Goal: Information Seeking & Learning: Check status

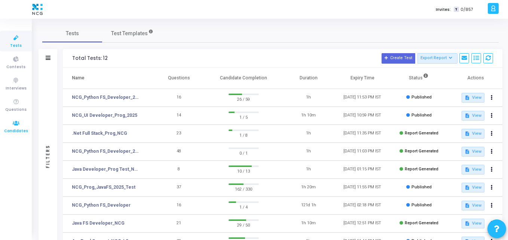
click at [11, 117] on link "Candidates" at bounding box center [16, 126] width 32 height 21
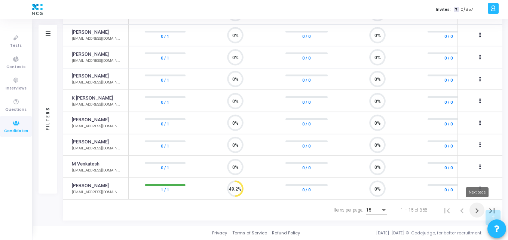
click at [478, 209] on icon "Next page" at bounding box center [477, 211] width 10 height 10
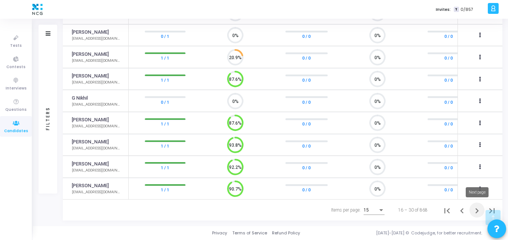
click at [478, 210] on icon "Next page" at bounding box center [477, 210] width 3 height 5
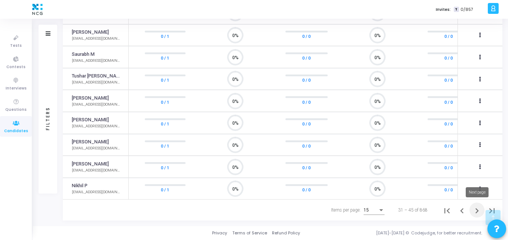
click at [476, 212] on icon "Next page" at bounding box center [477, 210] width 3 height 5
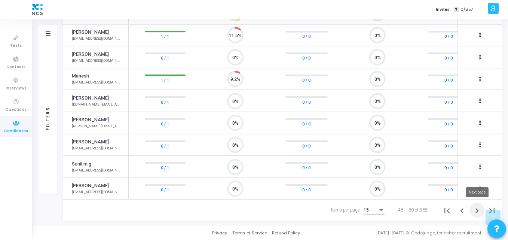
click at [477, 213] on icon "Next page" at bounding box center [477, 211] width 10 height 10
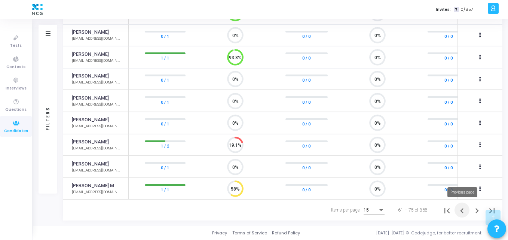
click at [460, 212] on icon "Previous page" at bounding box center [462, 211] width 10 height 10
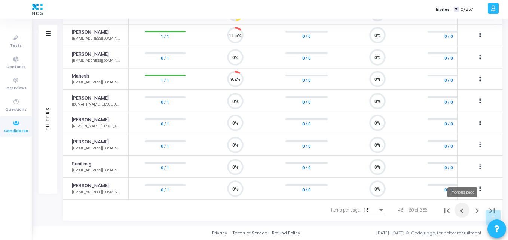
click at [462, 213] on icon "Previous page" at bounding box center [462, 211] width 10 height 10
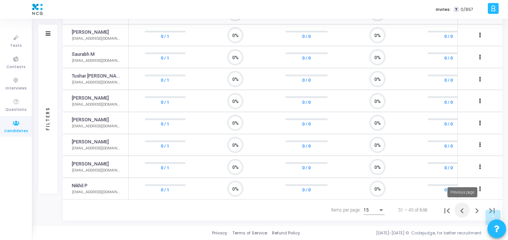
click at [461, 210] on icon "Previous page" at bounding box center [462, 211] width 10 height 10
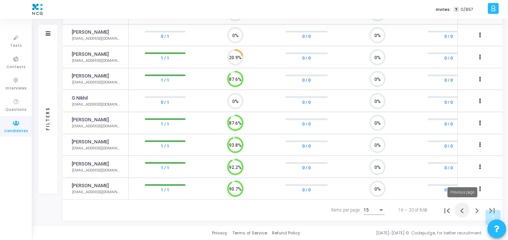
click at [465, 213] on icon "Previous page" at bounding box center [462, 211] width 10 height 10
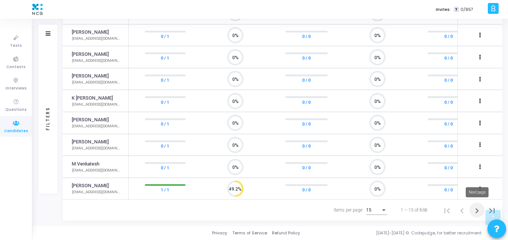
click at [478, 210] on icon "Next page" at bounding box center [477, 210] width 3 height 5
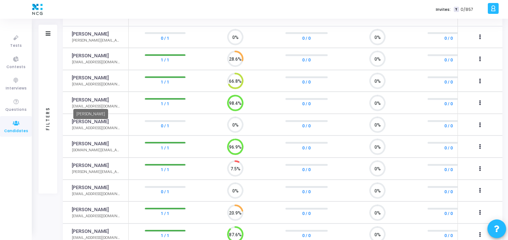
click at [81, 98] on link "[PERSON_NAME]" at bounding box center [90, 100] width 37 height 7
click at [90, 100] on link "[PERSON_NAME]" at bounding box center [90, 100] width 37 height 7
click at [103, 94] on td "[PERSON_NAME] [EMAIL_ADDRESS][DOMAIN_NAME]" at bounding box center [96, 103] width 66 height 22
click at [106, 96] on td "[PERSON_NAME] [EMAIL_ADDRESS][DOMAIN_NAME]" at bounding box center [96, 103] width 66 height 22
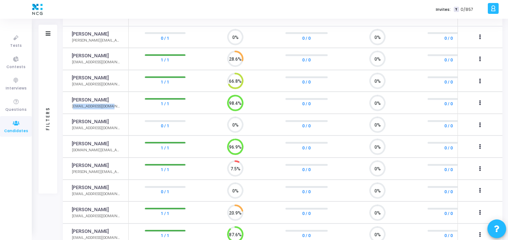
drag, startPoint x: 112, startPoint y: 106, endPoint x: 69, endPoint y: 109, distance: 43.2
click at [69, 109] on td "[PERSON_NAME] [EMAIL_ADDRESS][DOMAIN_NAME]" at bounding box center [96, 103] width 66 height 22
copy div "[EMAIL_ADDRESS][DOMAIN_NAME]"
click at [27, 125] on link "Candidates" at bounding box center [16, 126] width 32 height 21
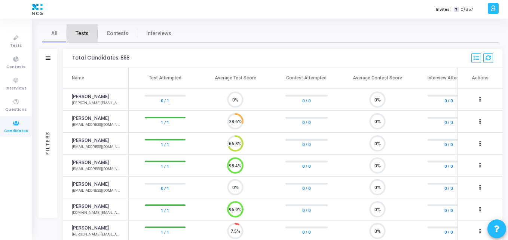
click at [83, 36] on span "Tests" at bounding box center [82, 34] width 13 height 8
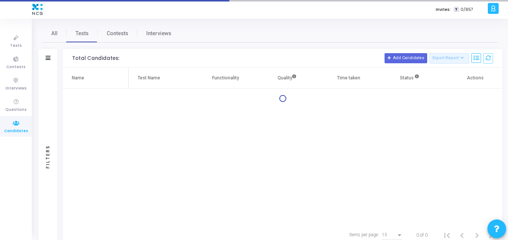
click at [47, 61] on div at bounding box center [48, 58] width 5 height 6
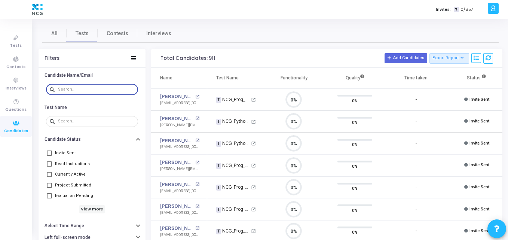
paste input "[EMAIL_ADDRESS][DOMAIN_NAME]"
click at [80, 90] on input "[EMAIL_ADDRESS][DOMAIN_NAME]" at bounding box center [96, 89] width 77 height 4
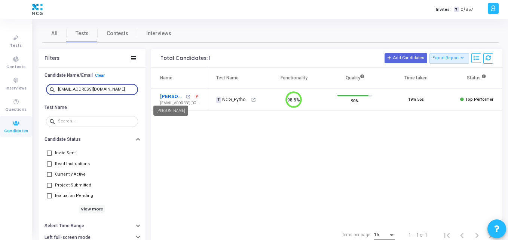
type input "[EMAIL_ADDRESS][DOMAIN_NAME]"
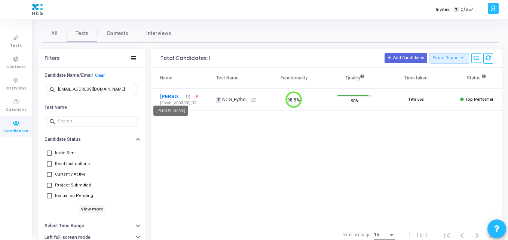
click at [170, 94] on link "[PERSON_NAME]" at bounding box center [172, 96] width 24 height 7
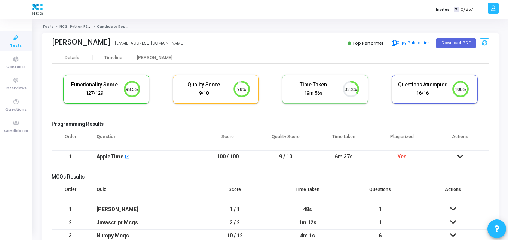
click at [364, 116] on cj-candidate-results "Functionality Score 127/129 98.5% Quality Score 9/10 90% Time Taken calculated …" at bounding box center [271, 165] width 438 height 188
click at [396, 153] on td "Yes" at bounding box center [402, 156] width 58 height 13
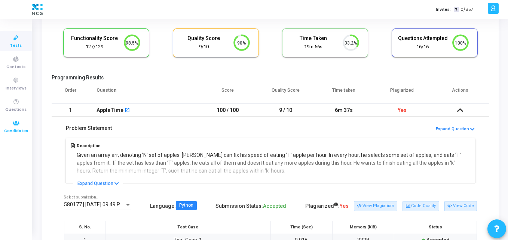
click at [9, 125] on icon at bounding box center [16, 123] width 16 height 9
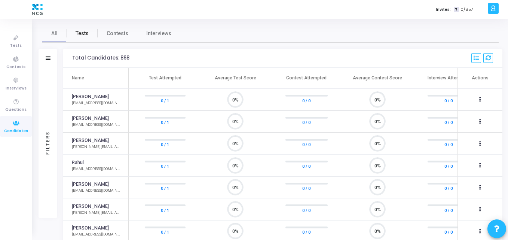
click at [88, 41] on link "Tests" at bounding box center [82, 33] width 31 height 18
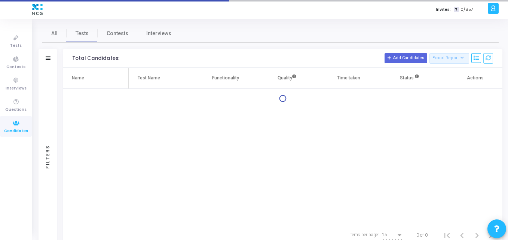
click at [47, 62] on div "Filters" at bounding box center [48, 58] width 19 height 19
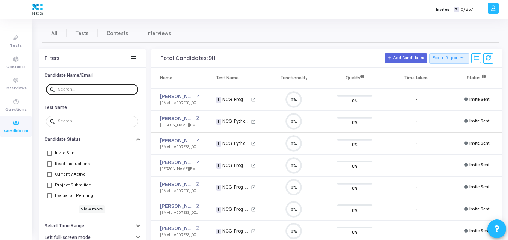
click at [92, 83] on div at bounding box center [96, 89] width 77 height 12
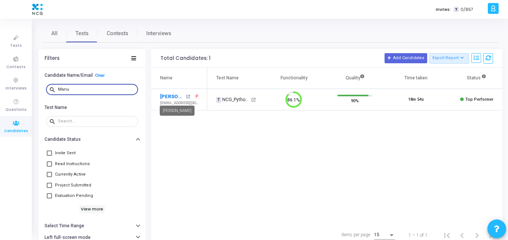
type input "Manu"
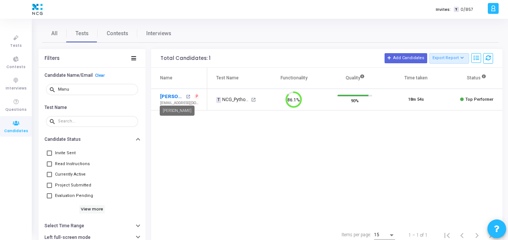
click at [172, 97] on link "[PERSON_NAME]" at bounding box center [172, 96] width 24 height 7
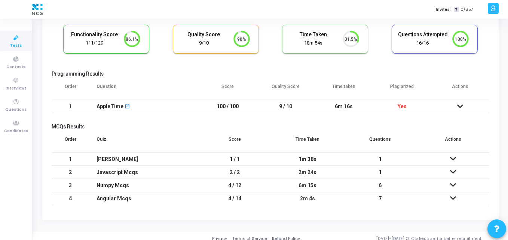
click at [455, 106] on td at bounding box center [461, 106] width 58 height 13
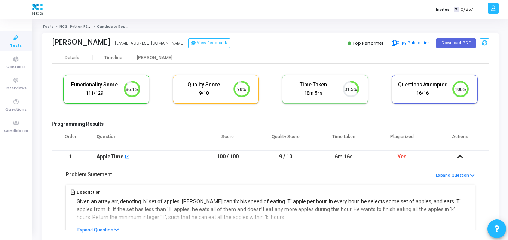
click at [180, 122] on h5 "Programming Results" at bounding box center [271, 124] width 438 height 6
click at [283, 73] on div "Functionality Score 111/129 86.1% Quality Score 9/10 90% Time Taken calculated …" at bounding box center [271, 93] width 438 height 44
click at [16, 119] on icon at bounding box center [16, 123] width 16 height 9
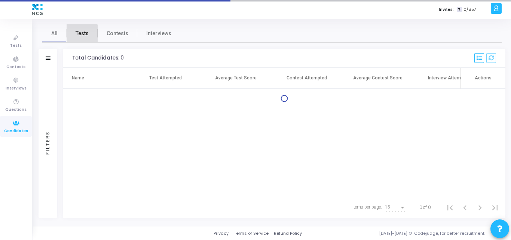
click at [77, 36] on span "Tests" at bounding box center [82, 34] width 13 height 8
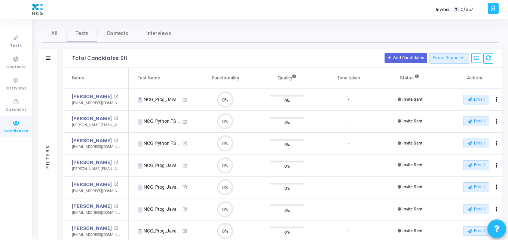
click at [51, 59] on div "Filters" at bounding box center [48, 58] width 19 height 19
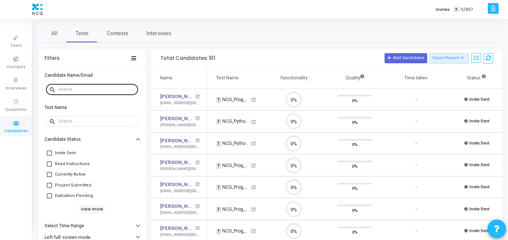
click at [80, 86] on div at bounding box center [96, 89] width 77 height 12
click at [69, 93] on div at bounding box center [96, 89] width 77 height 12
paste input "[EMAIL_ADDRESS][DOMAIN_NAME]"
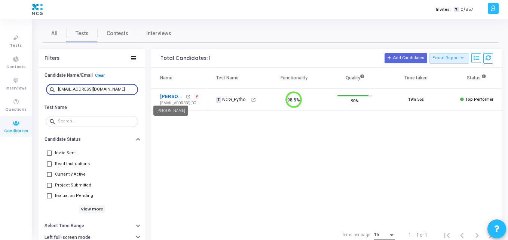
type input "[EMAIL_ADDRESS][DOMAIN_NAME]"
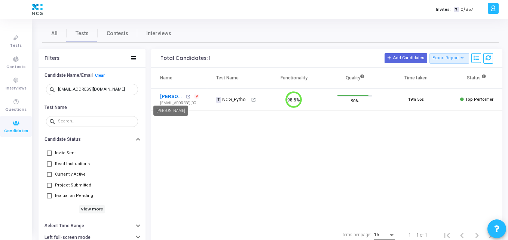
click at [167, 96] on link "[PERSON_NAME]" at bounding box center [172, 96] width 24 height 7
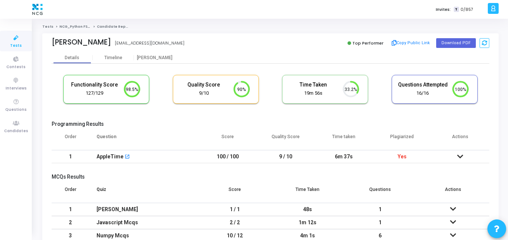
click at [162, 136] on th "Question" at bounding box center [144, 139] width 110 height 21
click at [238, 124] on h5 "Programming Results" at bounding box center [271, 124] width 438 height 6
click at [9, 40] on icon at bounding box center [16, 37] width 16 height 9
